Goal: Find specific page/section: Find specific page/section

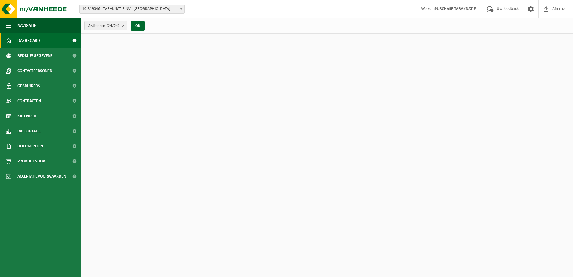
click at [168, 9] on span "10-819046 - TABAKNATIE NV - [GEOGRAPHIC_DATA]" at bounding box center [132, 9] width 105 height 8
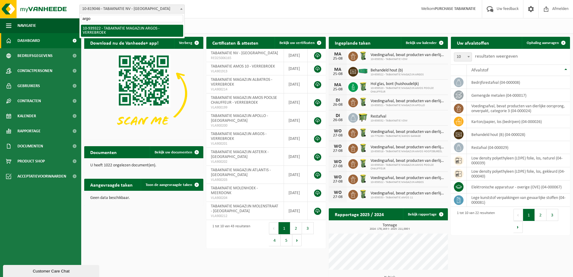
type input "argos"
select select "138349"
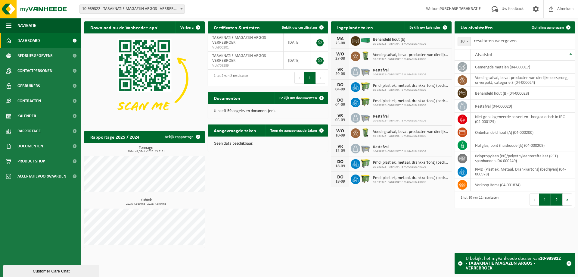
click at [555, 202] on button "2" at bounding box center [557, 199] width 12 height 12
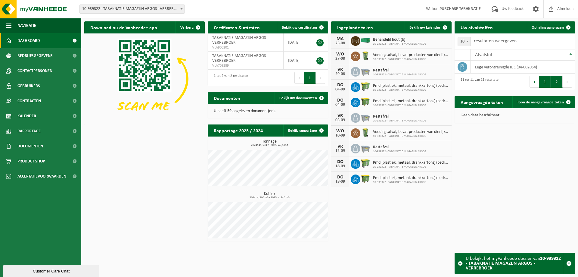
click at [546, 81] on button "1" at bounding box center [545, 82] width 12 height 12
